Goal: Transaction & Acquisition: Download file/media

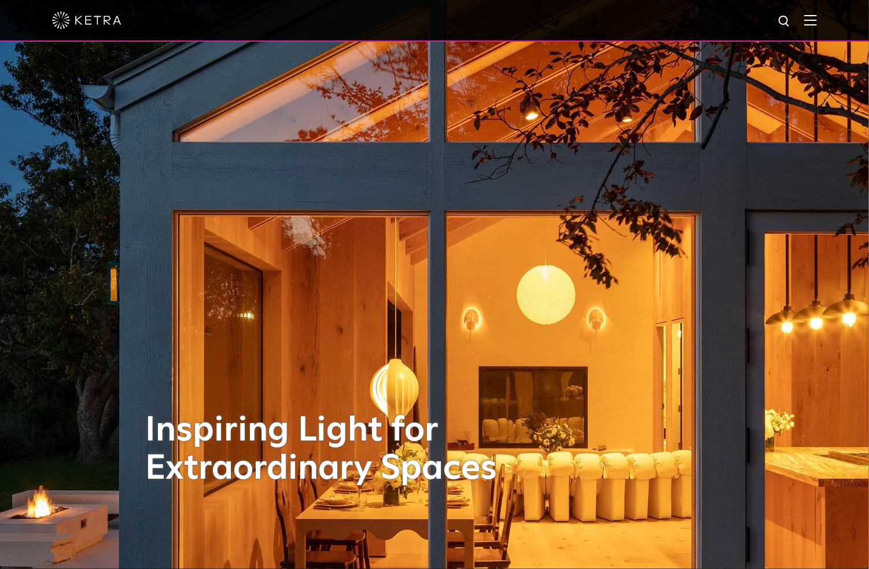
click at [50, 20] on div at bounding box center [434, 21] width 869 height 42
click at [67, 19] on img at bounding box center [86, 20] width 69 height 17
click at [817, 21] on img at bounding box center [810, 19] width 13 height 11
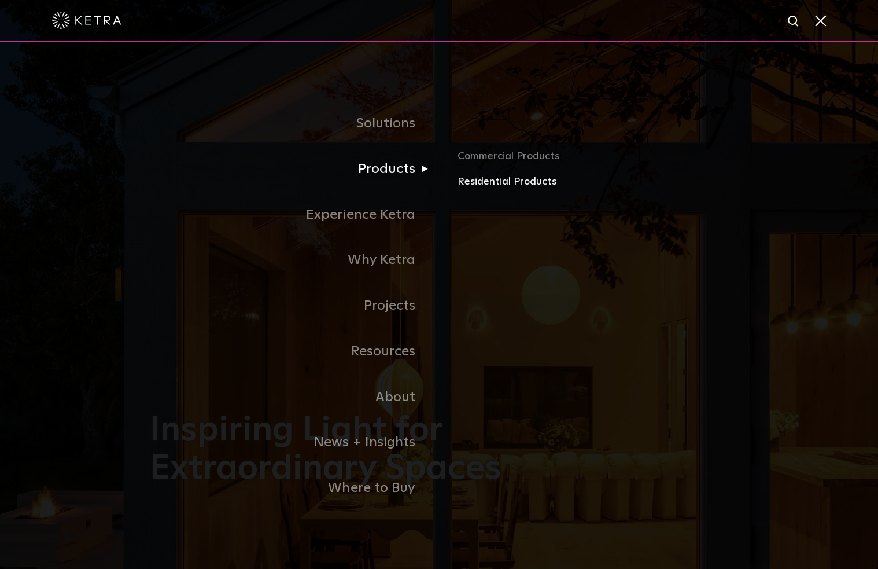
click at [495, 182] on link "Residential Products" at bounding box center [593, 182] width 271 height 17
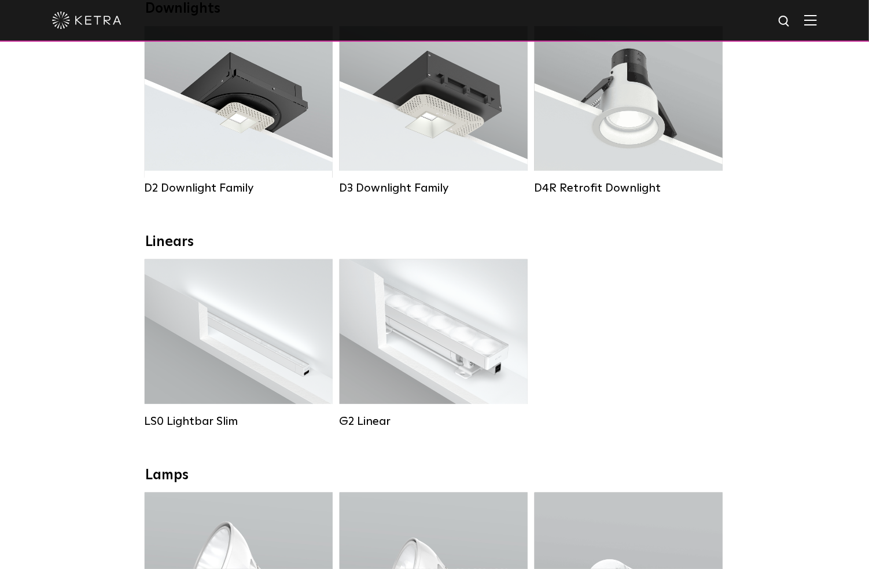
scroll to position [231, 0]
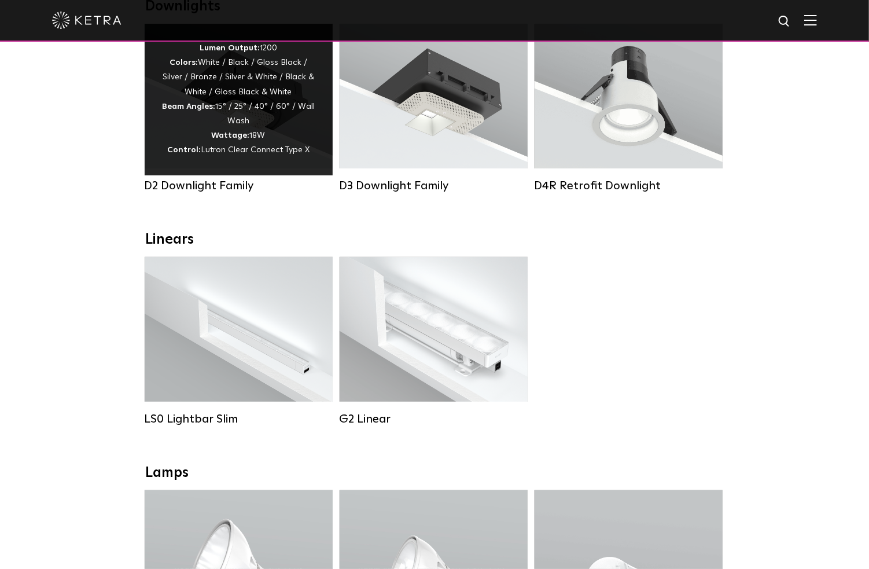
click at [306, 142] on div "Lumen Output: 1200 Colors: White / Black / Gloss Black / Silver / Bronze / Silv…" at bounding box center [238, 99] width 153 height 117
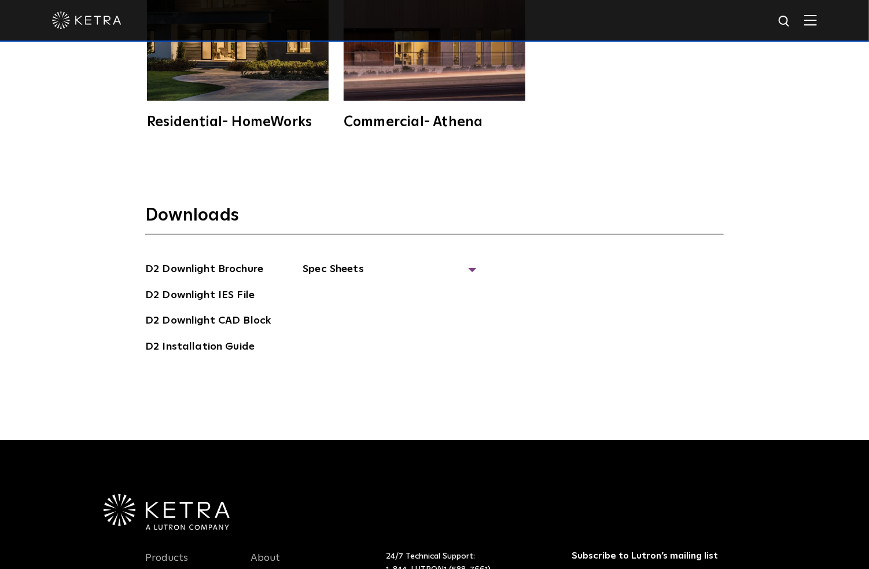
scroll to position [3299, 0]
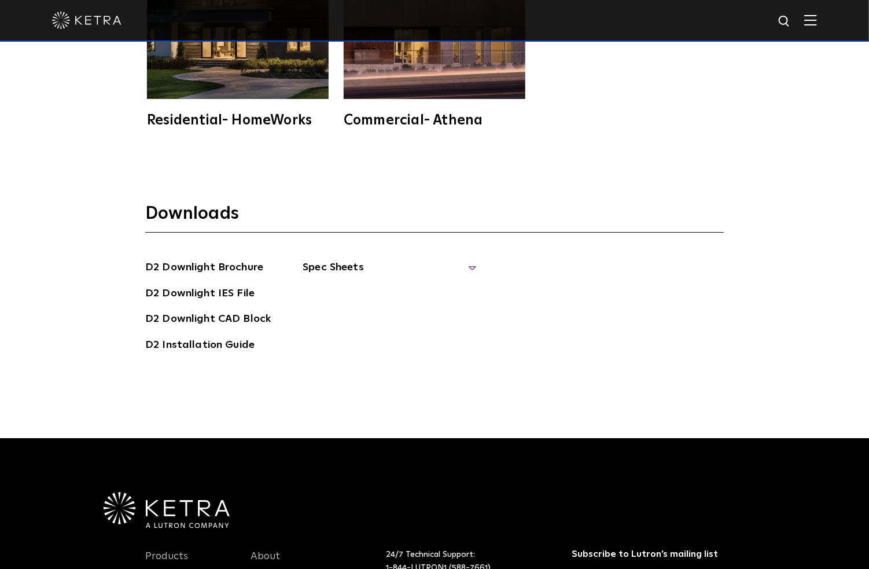
click at [345, 259] on span "Spec Sheets" at bounding box center [390, 271] width 174 height 25
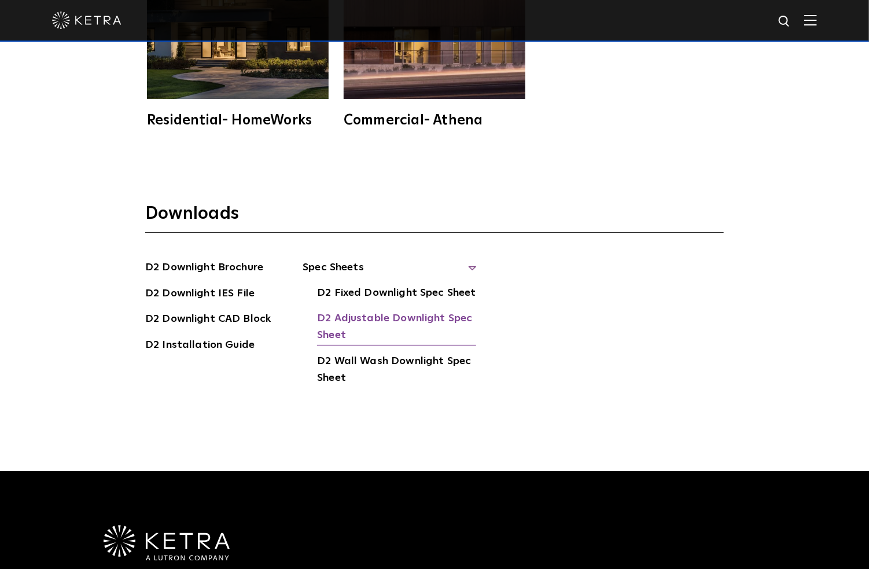
click at [370, 310] on link "D2 Adjustable Downlight Spec Sheet" at bounding box center [396, 327] width 159 height 35
